Goal: Task Accomplishment & Management: Manage account settings

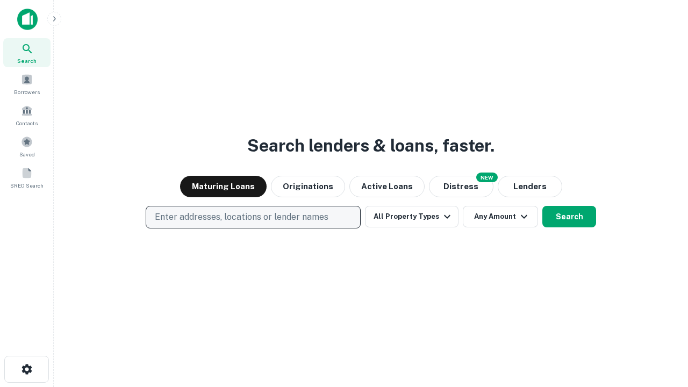
click at [253, 217] on p "Enter addresses, locations or lender names" at bounding box center [242, 217] width 174 height 13
type input "**********"
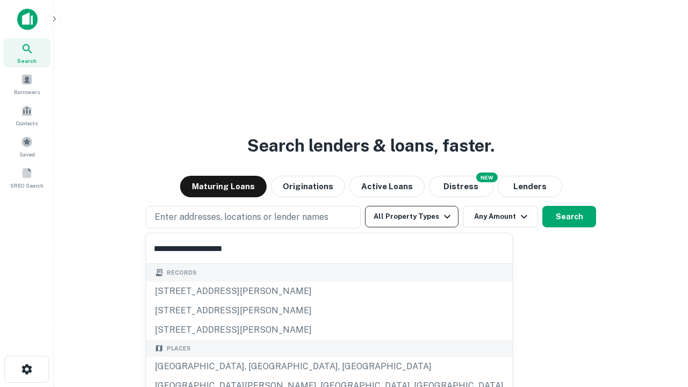
click at [412, 217] on button "All Property Types" at bounding box center [411, 216] width 93 height 21
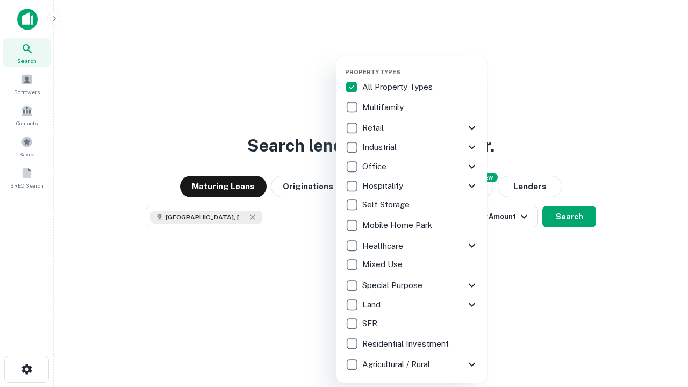
click at [420, 65] on button "button" at bounding box center [420, 65] width 150 height 1
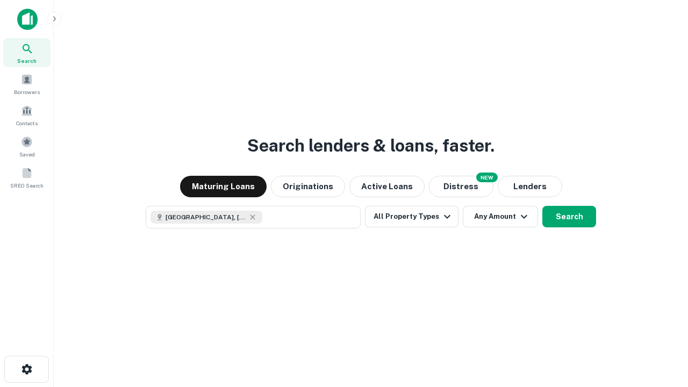
scroll to position [17, 0]
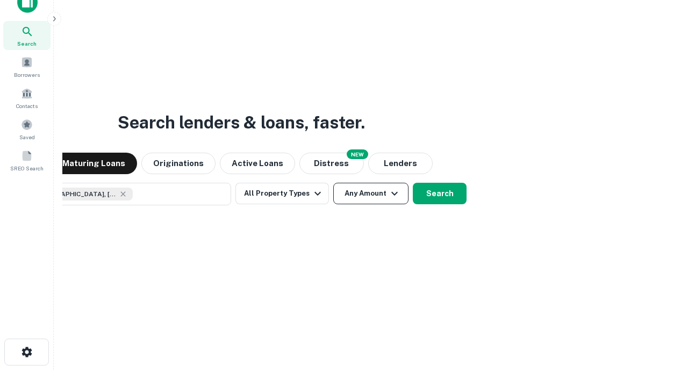
click at [333, 183] on button "Any Amount" at bounding box center [370, 193] width 75 height 21
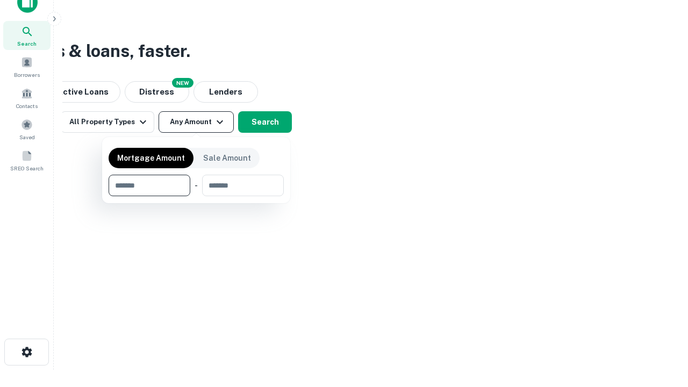
type input "*******"
click at [196, 196] on button "button" at bounding box center [196, 196] width 175 height 1
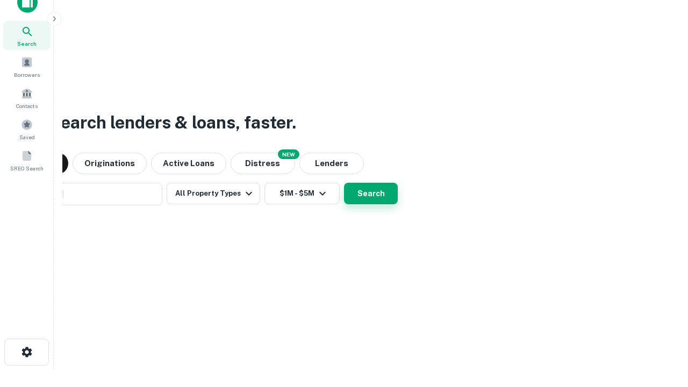
click at [344, 183] on button "Search" at bounding box center [371, 193] width 54 height 21
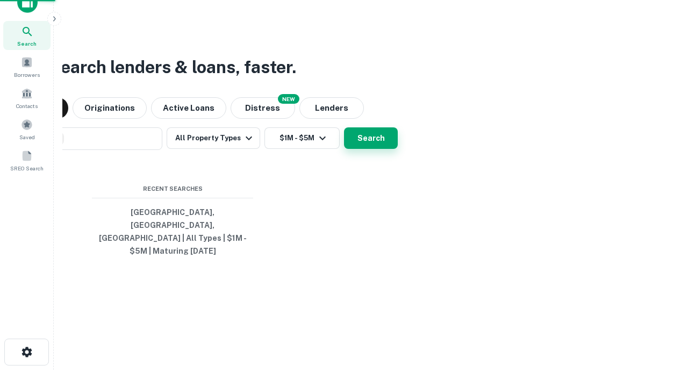
scroll to position [35, 304]
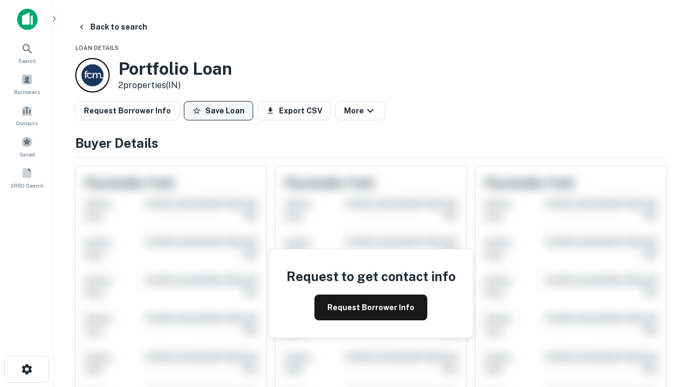
click at [218, 111] on button "Save Loan" at bounding box center [218, 110] width 69 height 19
click at [221, 111] on button "Save Loan" at bounding box center [218, 110] width 69 height 19
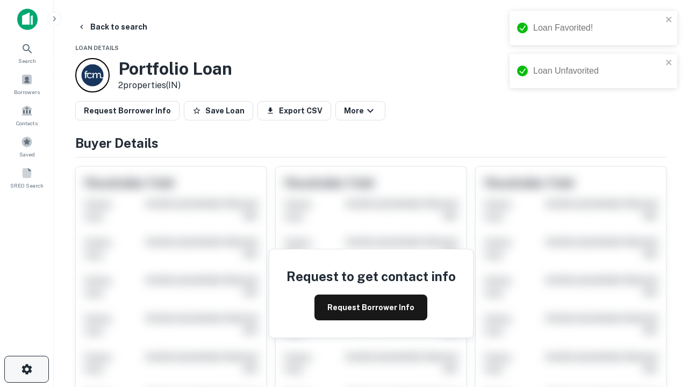
click at [26, 369] on icon "button" at bounding box center [26, 369] width 13 height 13
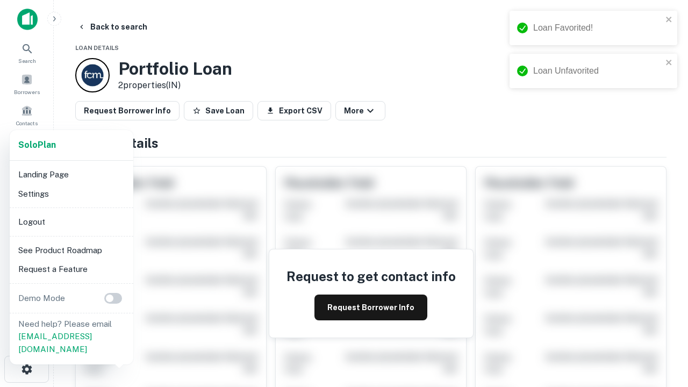
click at [71, 221] on li "Logout" at bounding box center [71, 221] width 115 height 19
